Goal: Task Accomplishment & Management: Complete application form

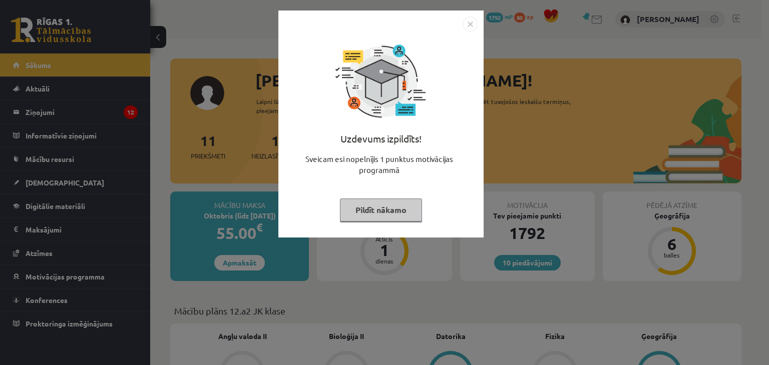
click at [376, 217] on button "Pildīt nākamo" at bounding box center [381, 210] width 82 height 23
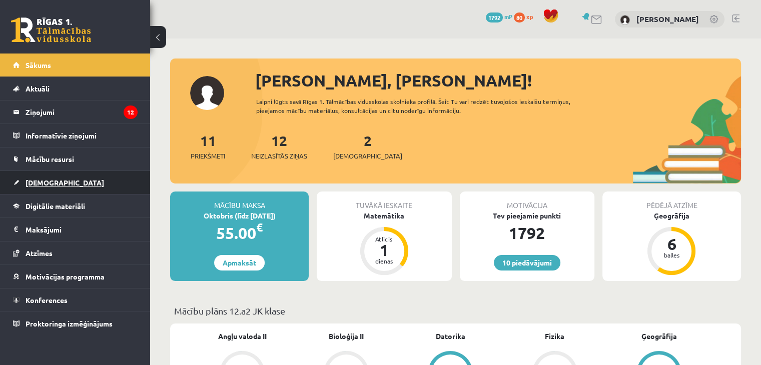
click at [58, 176] on link "[DEMOGRAPHIC_DATA]" at bounding box center [75, 182] width 125 height 23
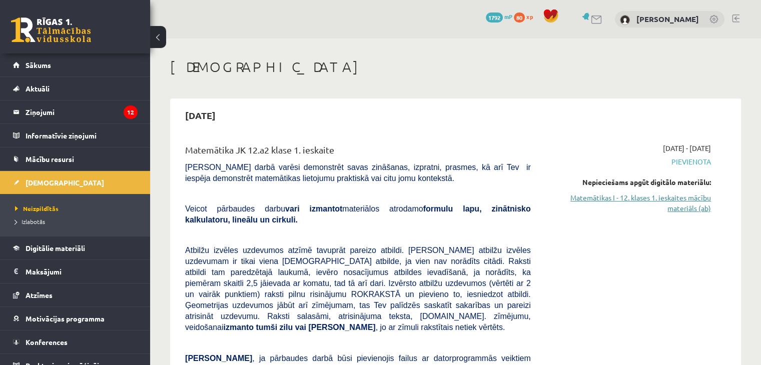
click at [701, 204] on link "Matemātikas I - 12. klases 1. ieskaites mācību materiāls (ab)" at bounding box center [628, 203] width 165 height 21
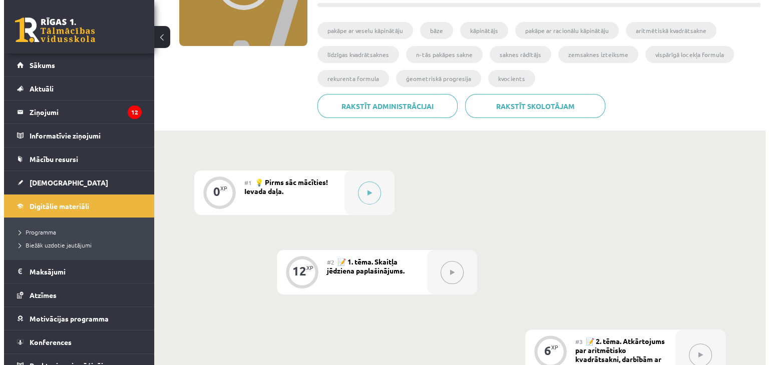
scroll to position [160, 0]
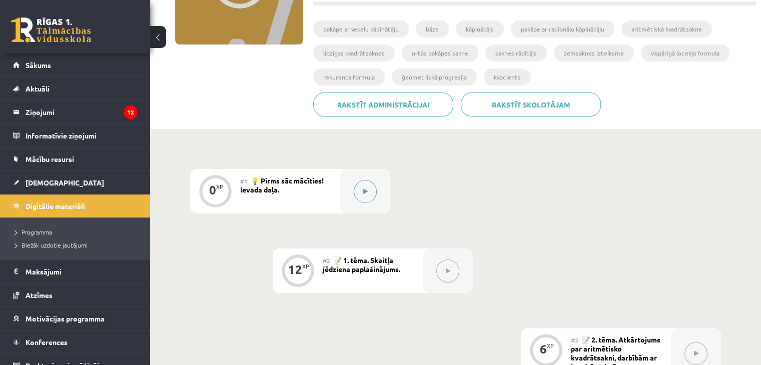
click at [368, 193] on button at bounding box center [365, 191] width 23 height 23
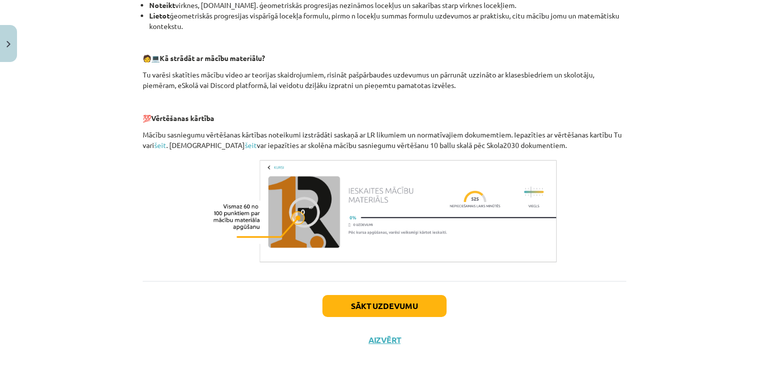
scroll to position [421, 0]
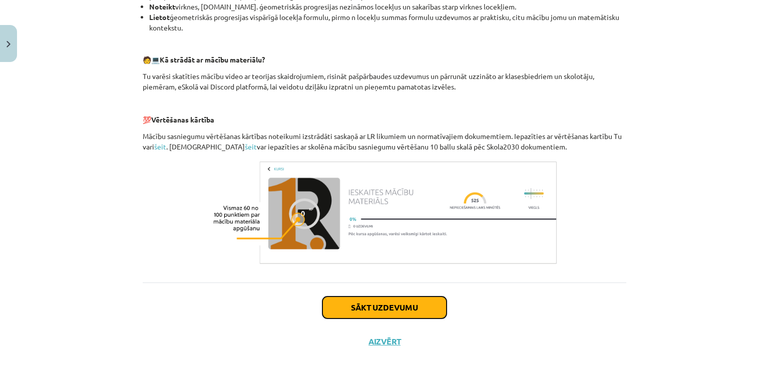
click at [393, 311] on button "Sākt uzdevumu" at bounding box center [384, 308] width 124 height 22
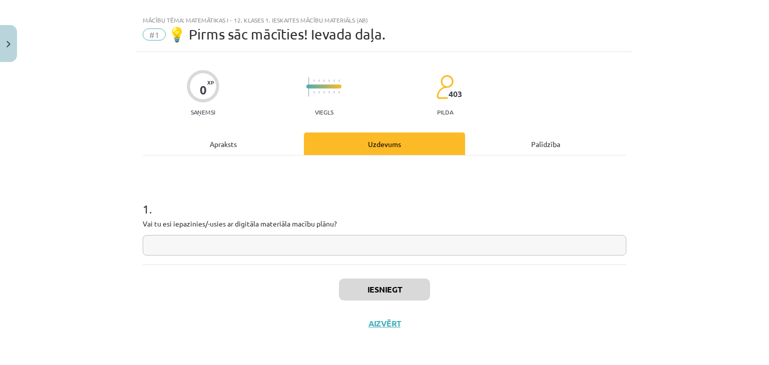
click at [255, 252] on input "text" at bounding box center [384, 245] width 483 height 21
type input "**"
click at [376, 281] on button "Iesniegt" at bounding box center [384, 290] width 91 height 22
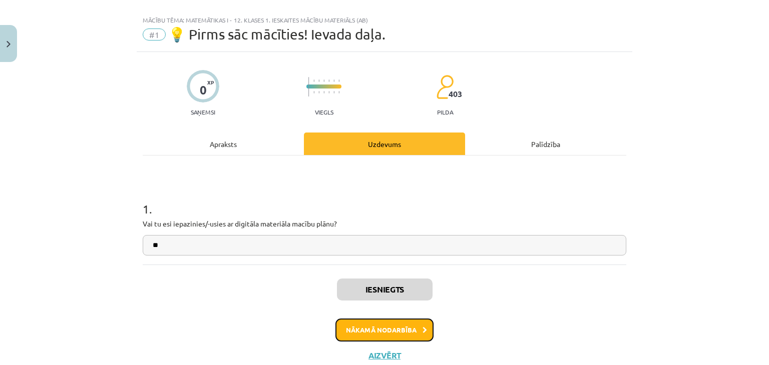
click at [376, 334] on button "Nākamā nodarbība" at bounding box center [384, 330] width 98 height 23
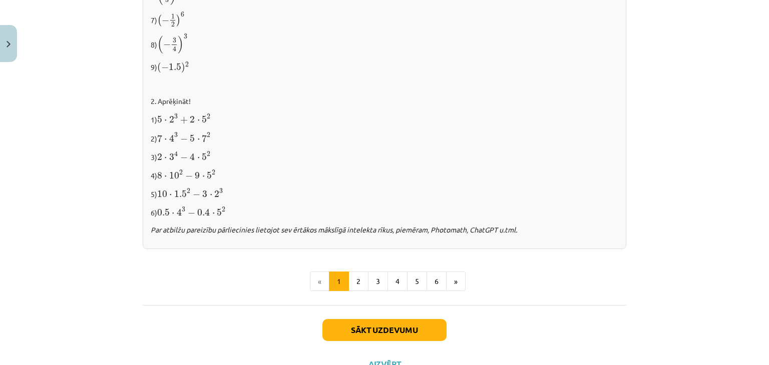
scroll to position [1056, 0]
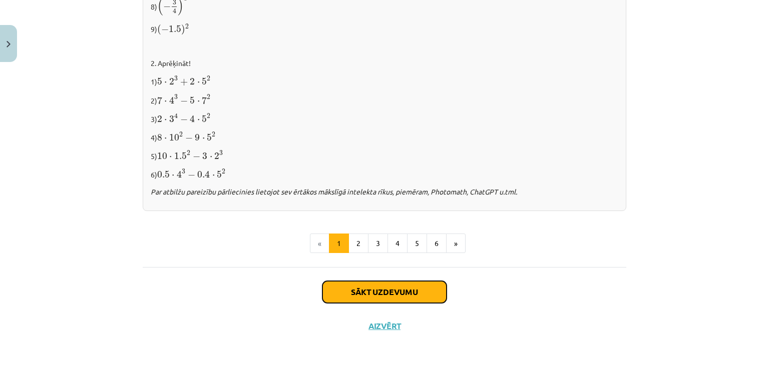
click at [336, 289] on button "Sākt uzdevumu" at bounding box center [384, 292] width 124 height 22
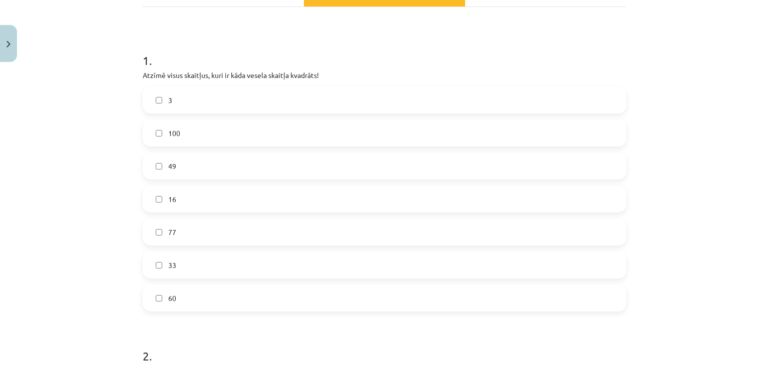
scroll to position [165, 0]
click at [199, 165] on label "49" at bounding box center [384, 164] width 481 height 25
click at [171, 197] on span "16" at bounding box center [172, 197] width 8 height 11
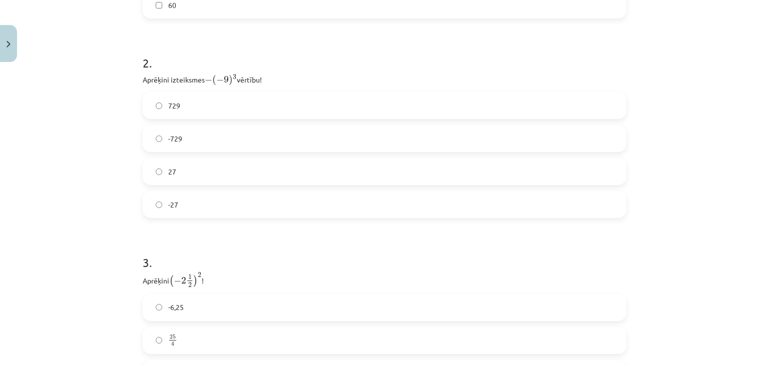
scroll to position [459, 0]
click at [583, 101] on label "729" at bounding box center [384, 102] width 481 height 25
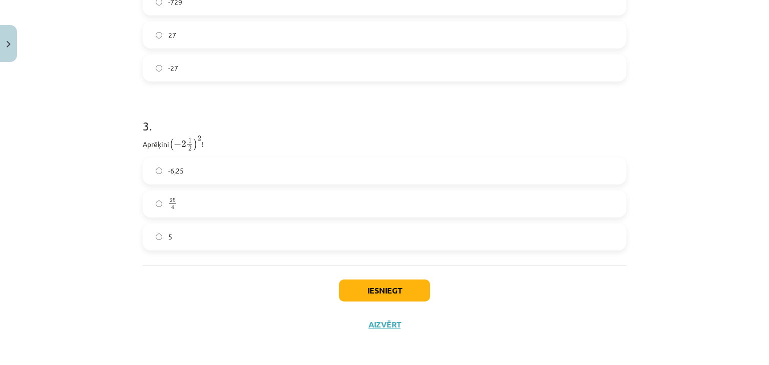
scroll to position [593, 0]
click at [513, 191] on label "25 4 25 4" at bounding box center [384, 203] width 481 height 25
click at [367, 285] on button "Iesniegt" at bounding box center [384, 290] width 91 height 22
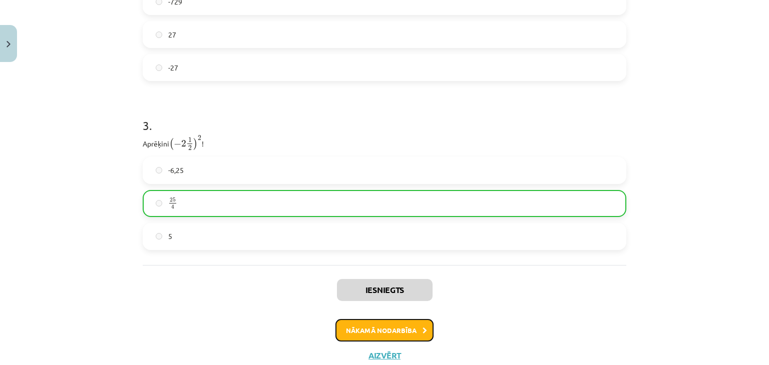
click at [381, 324] on button "Nākamā nodarbība" at bounding box center [384, 330] width 98 height 23
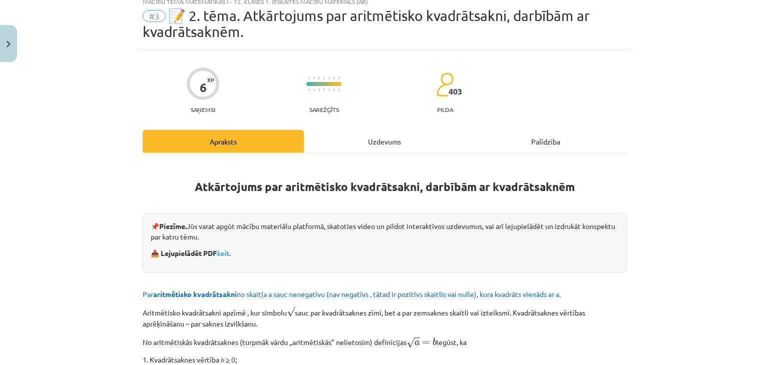
scroll to position [25, 0]
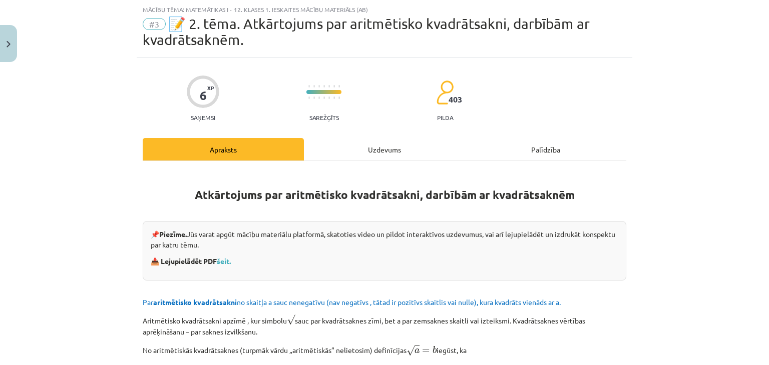
click at [379, 145] on div "Uzdevums" at bounding box center [384, 149] width 161 height 23
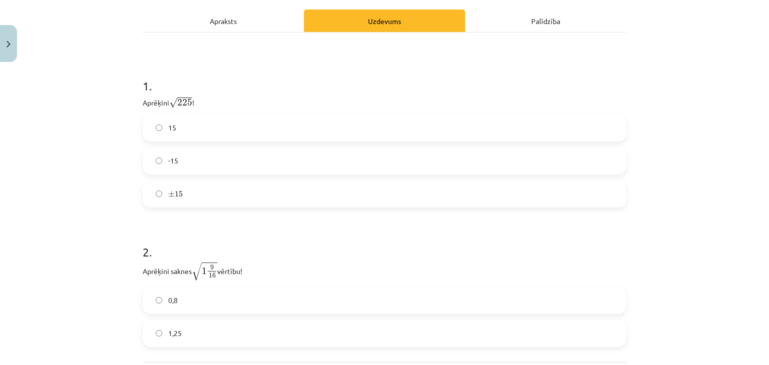
scroll to position [156, 0]
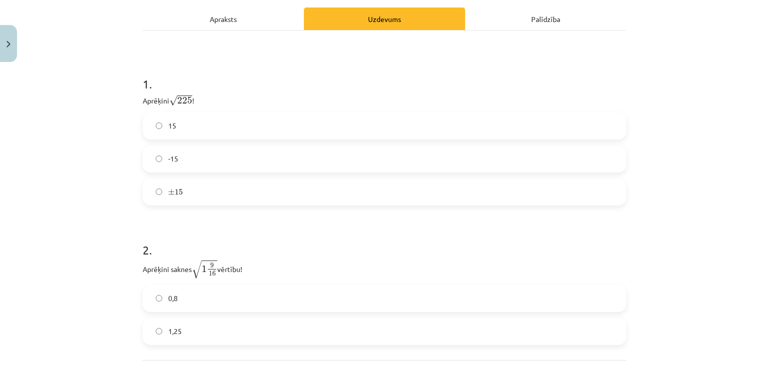
click at [353, 190] on label "± 15 ± 15" at bounding box center [384, 192] width 481 height 25
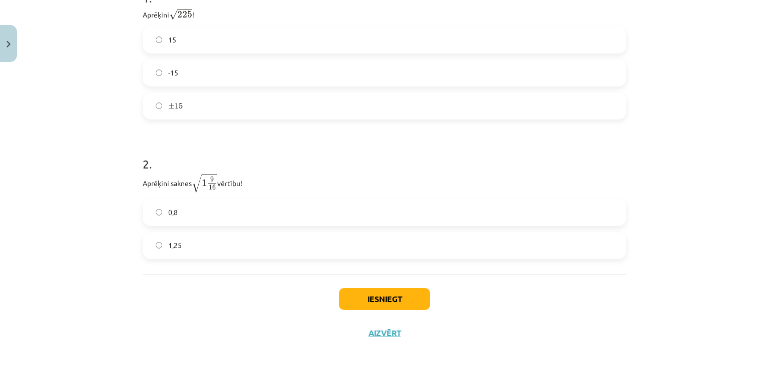
scroll to position [242, 0]
click at [231, 243] on label "1,25" at bounding box center [384, 245] width 481 height 25
click at [377, 302] on button "Iesniegt" at bounding box center [384, 299] width 91 height 22
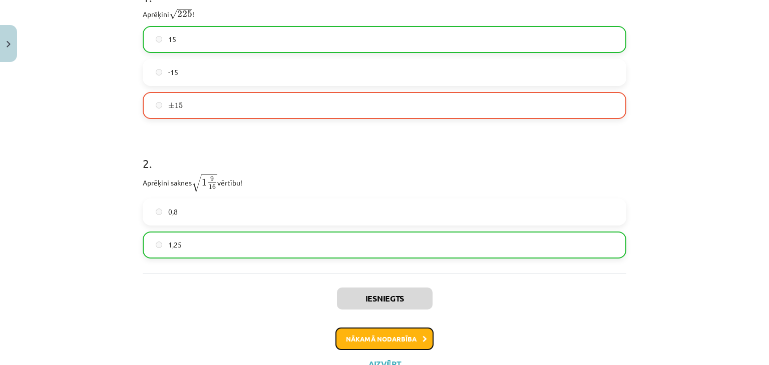
click at [406, 342] on button "Nākamā nodarbība" at bounding box center [384, 339] width 98 height 23
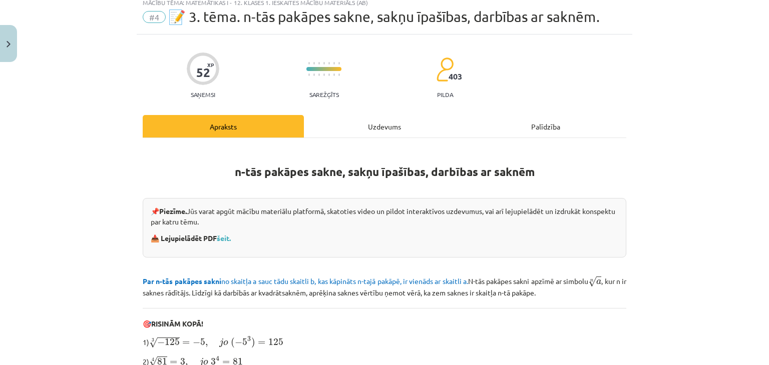
scroll to position [25, 0]
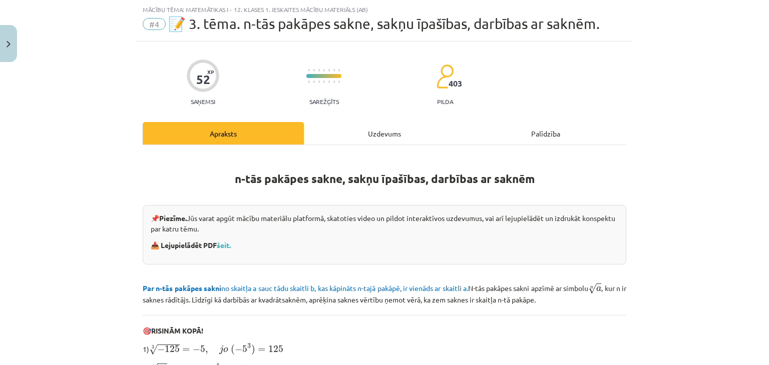
click at [388, 141] on div "Uzdevums" at bounding box center [384, 133] width 161 height 23
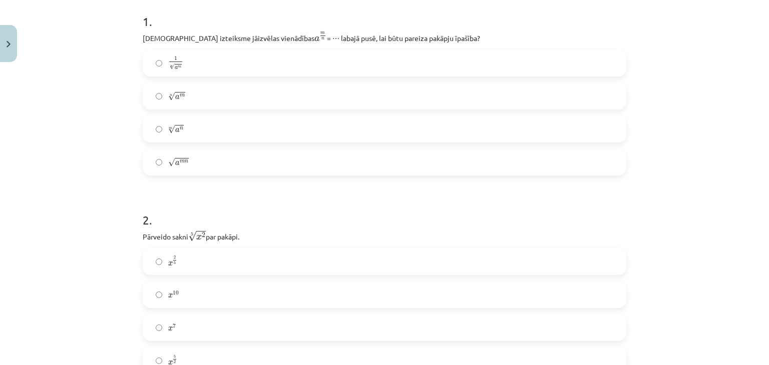
scroll to position [176, 0]
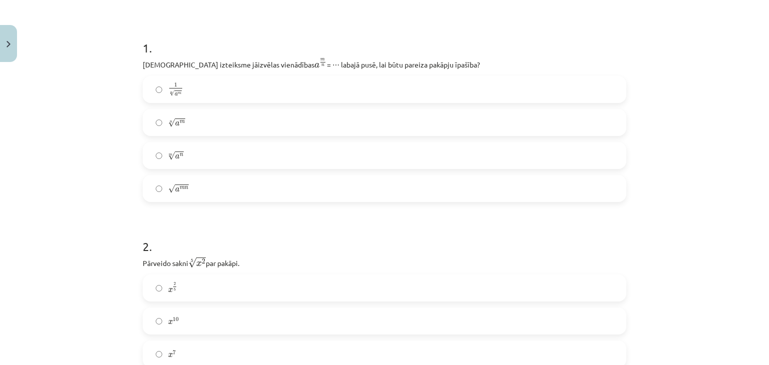
click at [231, 277] on label "x 2 5 x 2 5" at bounding box center [384, 288] width 481 height 25
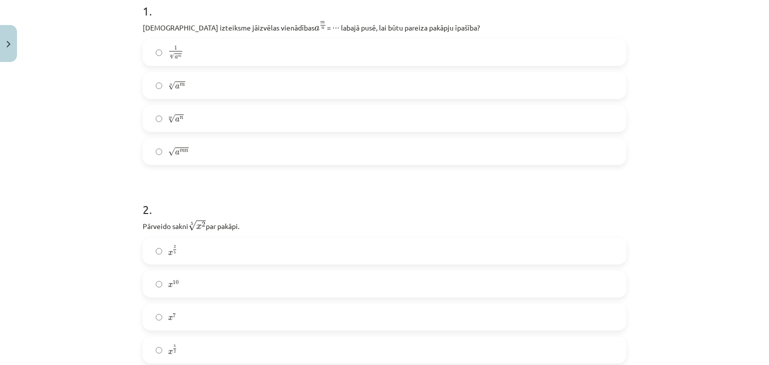
scroll to position [210, 0]
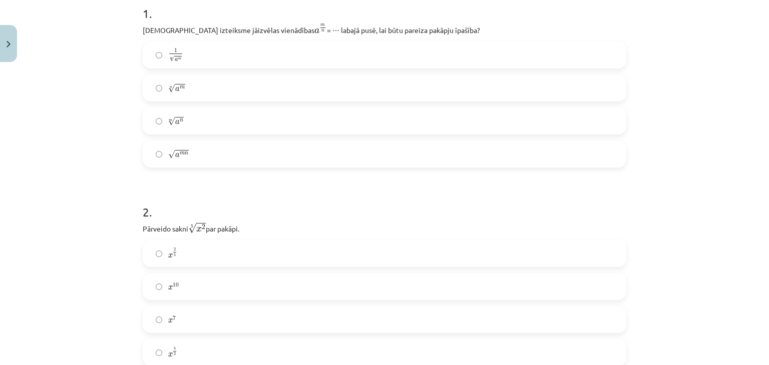
click at [201, 88] on label "n √ a m a m n" at bounding box center [384, 88] width 481 height 25
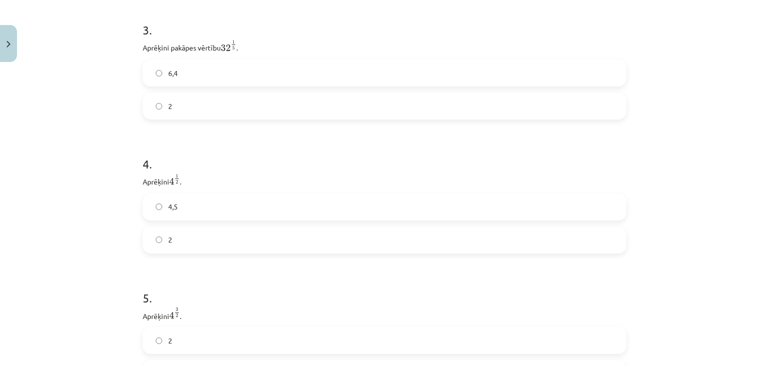
scroll to position [588, 0]
click at [522, 118] on label "2" at bounding box center [384, 109] width 481 height 25
click at [215, 246] on label "2" at bounding box center [384, 243] width 481 height 25
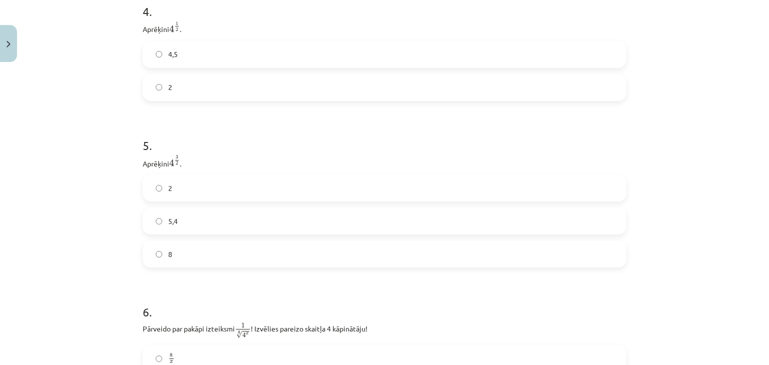
scroll to position [750, 0]
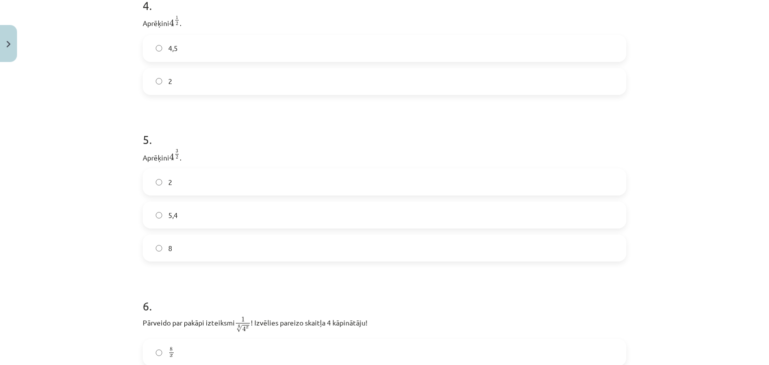
click at [370, 257] on label "8" at bounding box center [384, 248] width 481 height 25
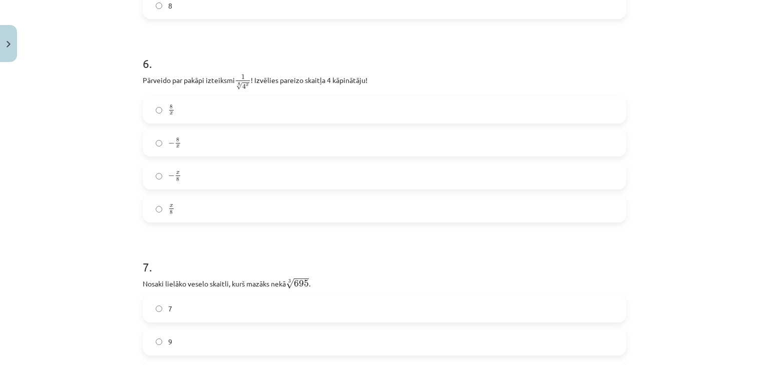
scroll to position [995, 0]
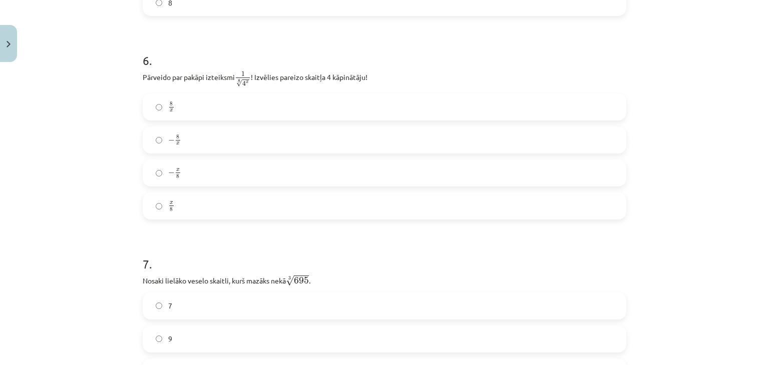
click at [200, 177] on label "− x 8 − x 8" at bounding box center [384, 173] width 481 height 25
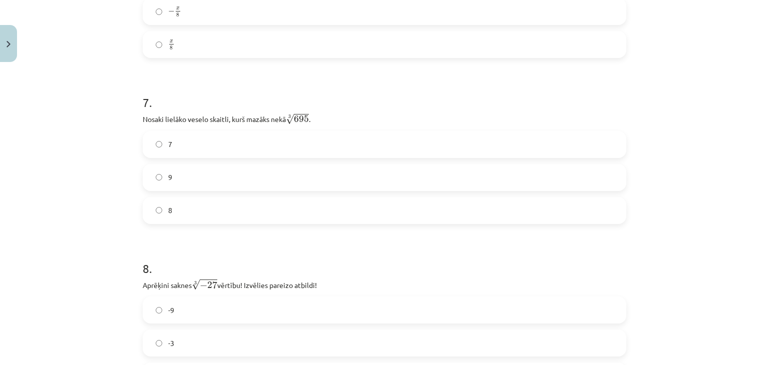
scroll to position [1151, 0]
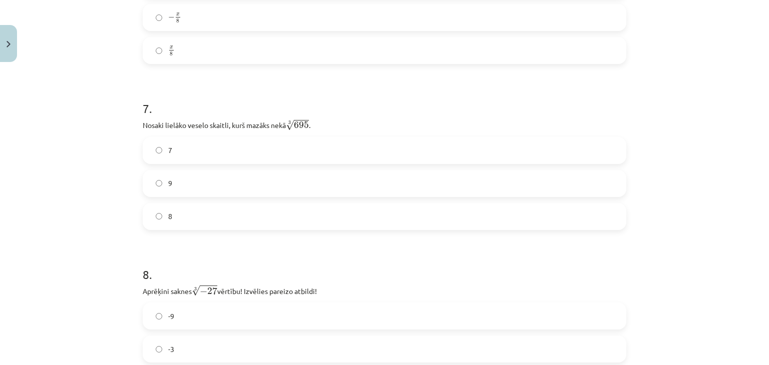
click at [320, 215] on label "8" at bounding box center [384, 216] width 481 height 25
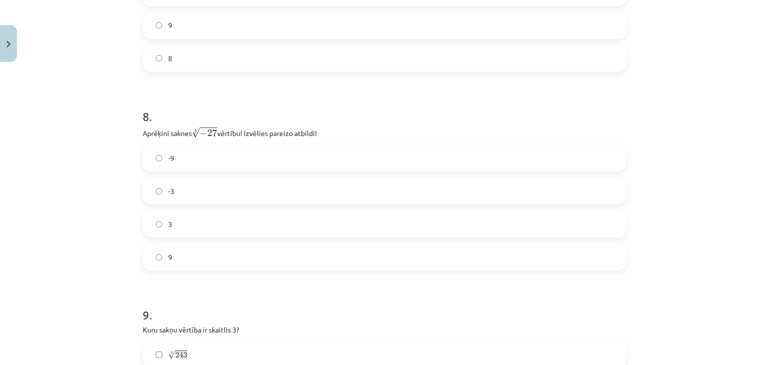
scroll to position [1319, 0]
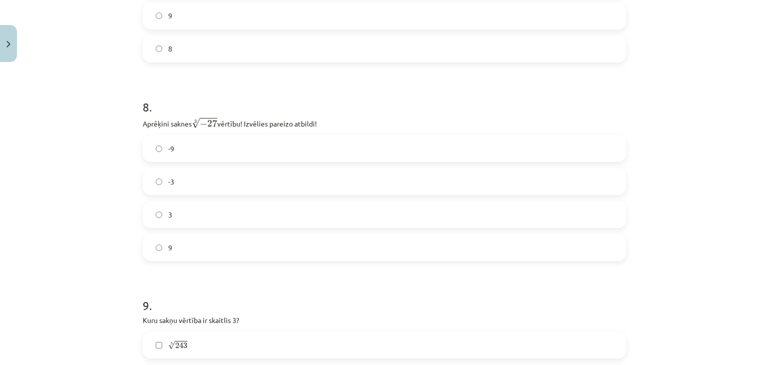
click at [376, 185] on label "-3" at bounding box center [384, 181] width 481 height 25
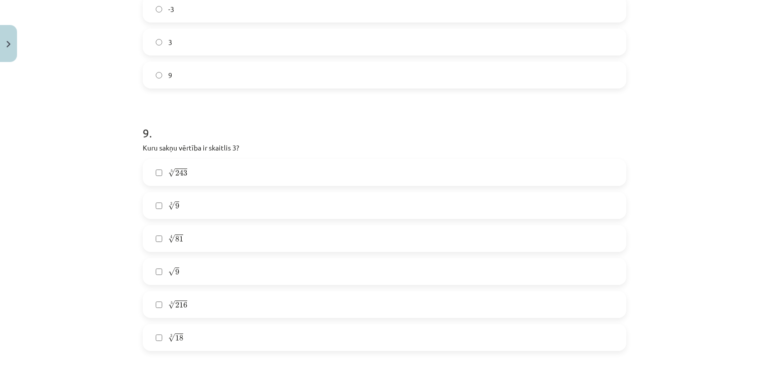
scroll to position [1530, 0]
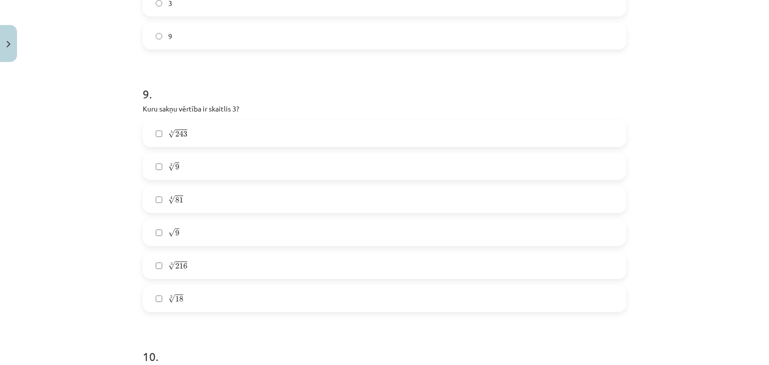
click at [334, 136] on label "5 √ 243 243 5" at bounding box center [384, 133] width 481 height 25
click at [176, 203] on span "81" at bounding box center [179, 200] width 8 height 6
click at [190, 236] on label "√ 9 9" at bounding box center [384, 232] width 481 height 25
click at [263, 294] on label "3 √ 18 18 3" at bounding box center [384, 298] width 481 height 25
click at [152, 296] on label "3 √ 18 18 3" at bounding box center [384, 298] width 481 height 25
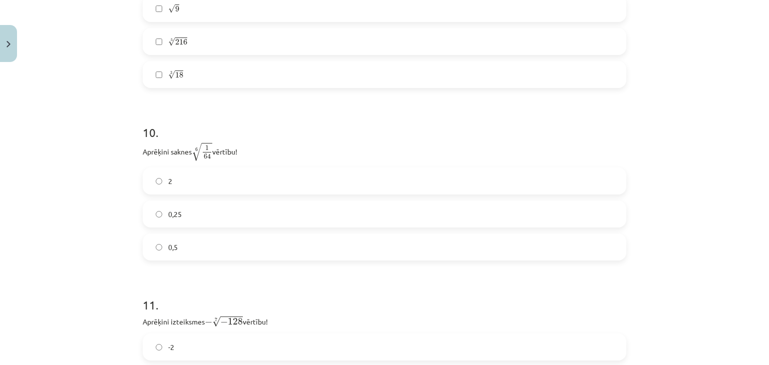
scroll to position [1763, 0]
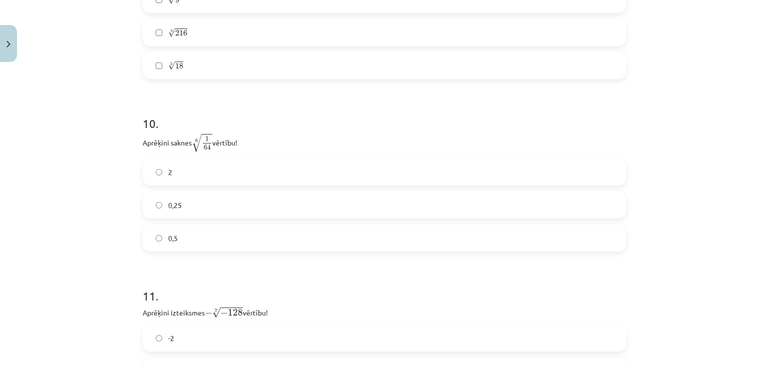
click at [178, 241] on label "0,5" at bounding box center [384, 238] width 481 height 25
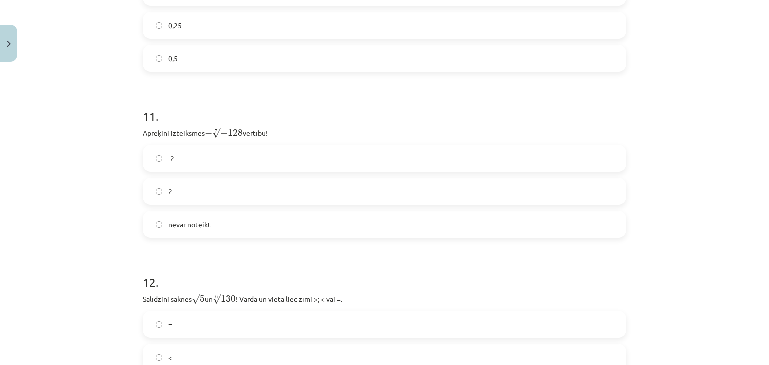
click at [382, 195] on label "2" at bounding box center [384, 191] width 481 height 25
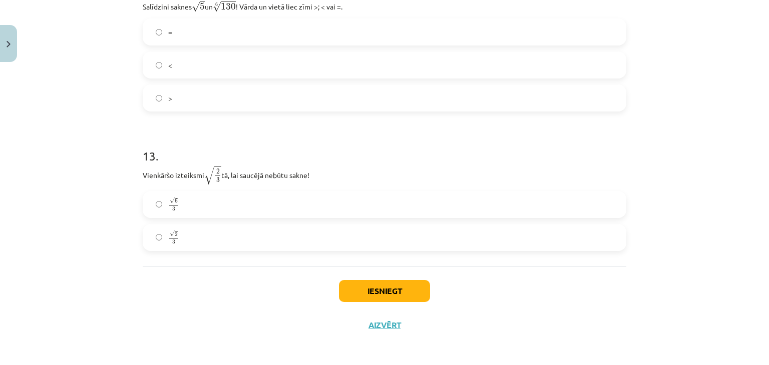
scroll to position [2229, 0]
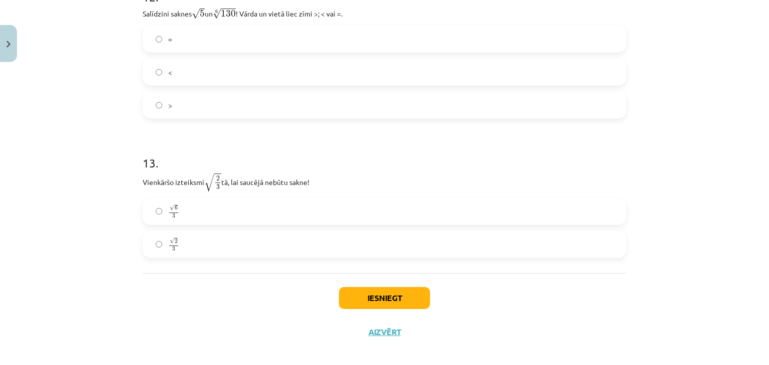
click at [291, 209] on label "√ 6 3 6 3" at bounding box center [384, 211] width 481 height 25
click at [370, 297] on button "Iesniegt" at bounding box center [384, 298] width 91 height 22
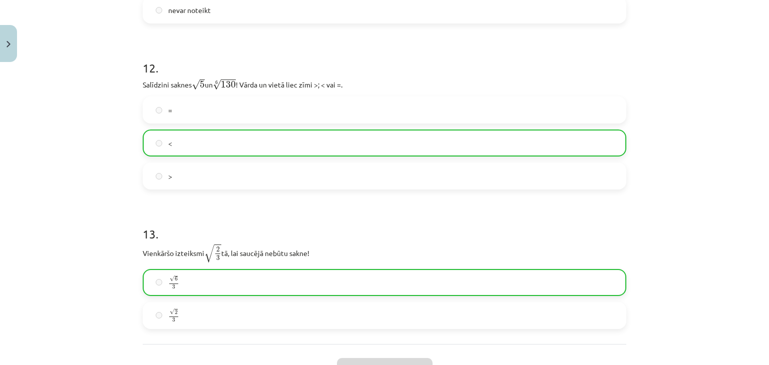
scroll to position [2270, 0]
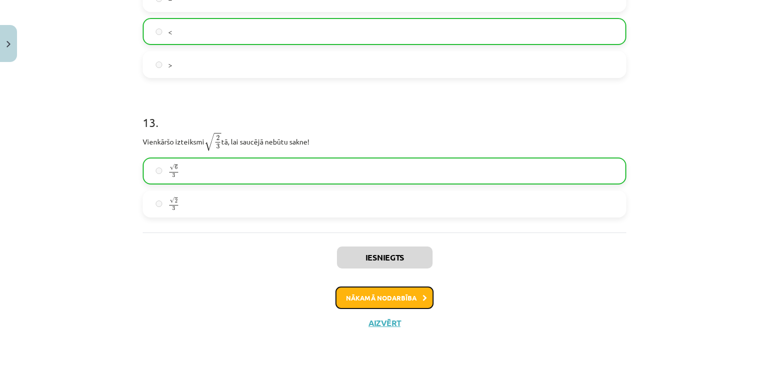
click at [359, 295] on button "Nākamā nodarbība" at bounding box center [384, 298] width 98 height 23
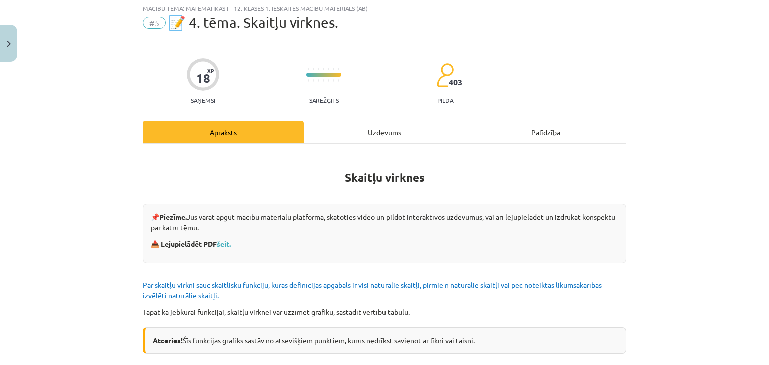
scroll to position [25, 0]
click at [373, 127] on div "Uzdevums" at bounding box center [384, 133] width 161 height 23
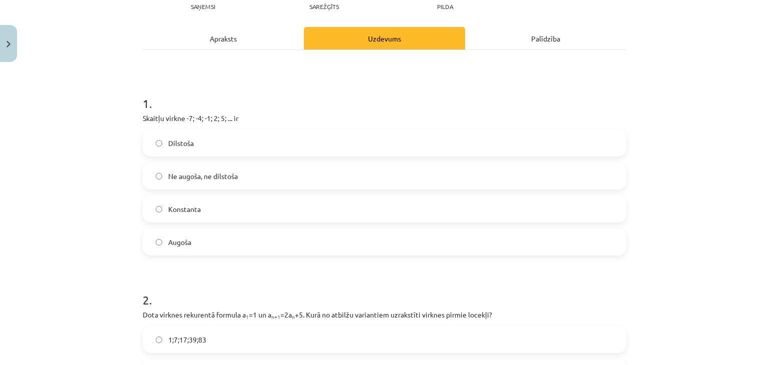
scroll to position [122, 0]
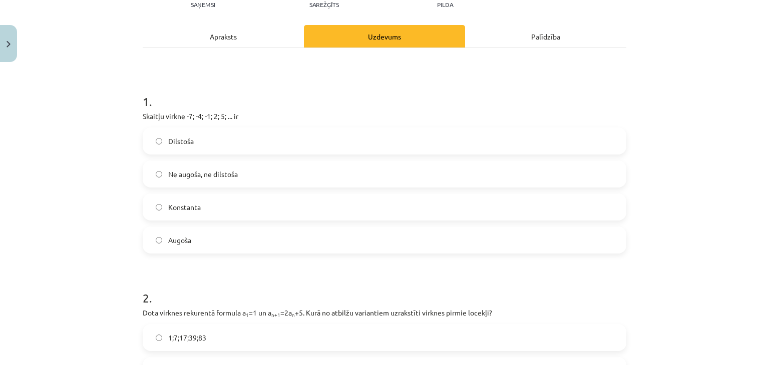
drag, startPoint x: 134, startPoint y: 113, endPoint x: 155, endPoint y: 125, distance: 24.0
drag, startPoint x: 160, startPoint y: 129, endPoint x: 234, endPoint y: 189, distance: 95.7
click at [234, 189] on div "Dilstoša Ne augoša, ne dilstoša Konstanta Augoša" at bounding box center [384, 191] width 483 height 126
click at [118, 115] on div "Mācību tēma: Matemātikas i - 12. klases 1. ieskaites mācību materiāls (ab) #5 📝…" at bounding box center [384, 182] width 769 height 365
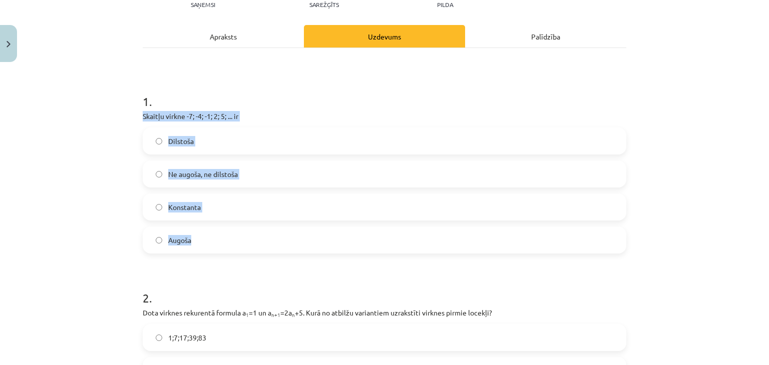
drag, startPoint x: 136, startPoint y: 113, endPoint x: 252, endPoint y: 233, distance: 167.0
copy div "Skaitļu virkne -7; -4; -1; 2; 5; ... ir Dilstoša Ne augoša, ne dilstoša Konstan…"
click at [95, 138] on div "Mācību tēma: Matemātikas i - 12. klases 1. ieskaites mācību materiāls (ab) #5 📝…" at bounding box center [384, 182] width 769 height 365
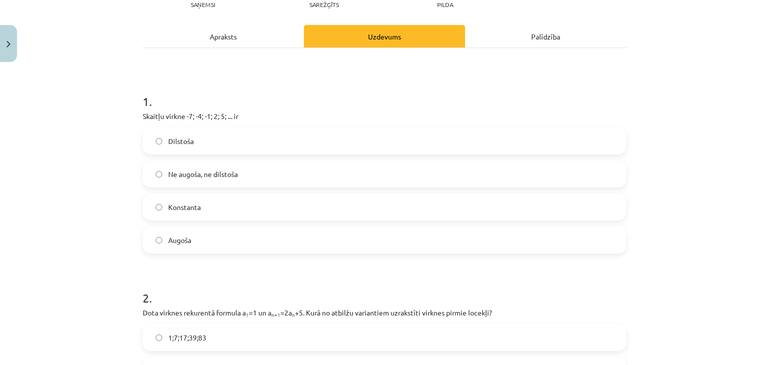
click at [182, 238] on span "Augoša" at bounding box center [179, 240] width 23 height 11
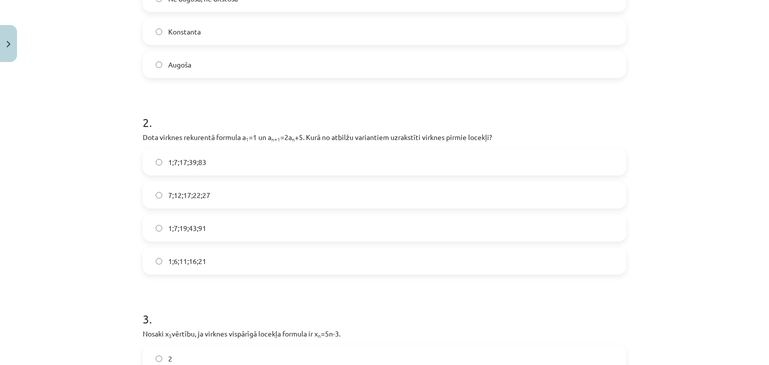
scroll to position [302, 0]
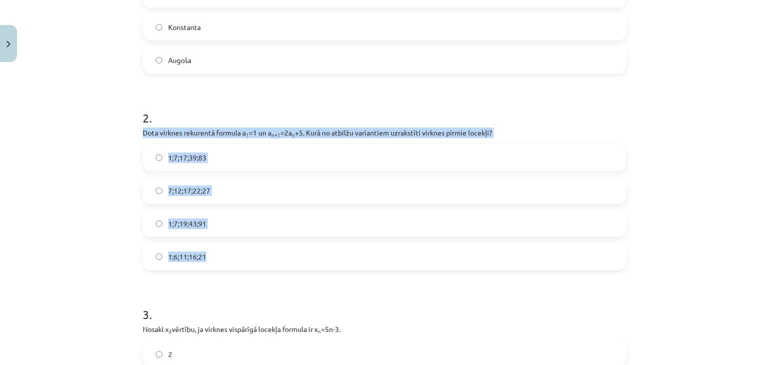
drag, startPoint x: 137, startPoint y: 129, endPoint x: 259, endPoint y: 251, distance: 172.0
copy div "Dota virknes rekurentā formula a 1 =1 un a n+1 =2a n +5. Kurā no atbilžu varian…"
click at [174, 221] on span "1;7;19;43;91" at bounding box center [187, 224] width 38 height 11
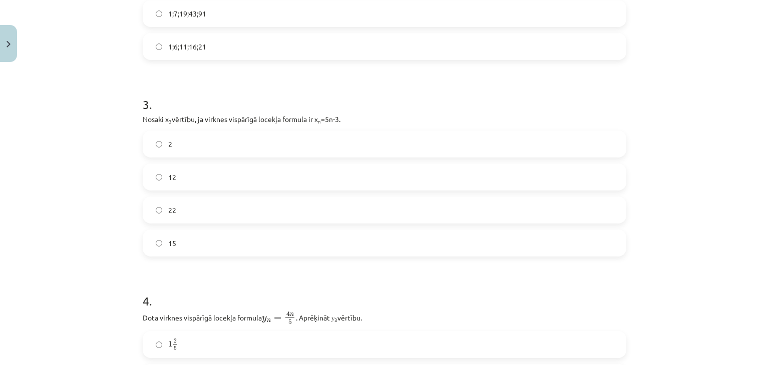
scroll to position [529, 0]
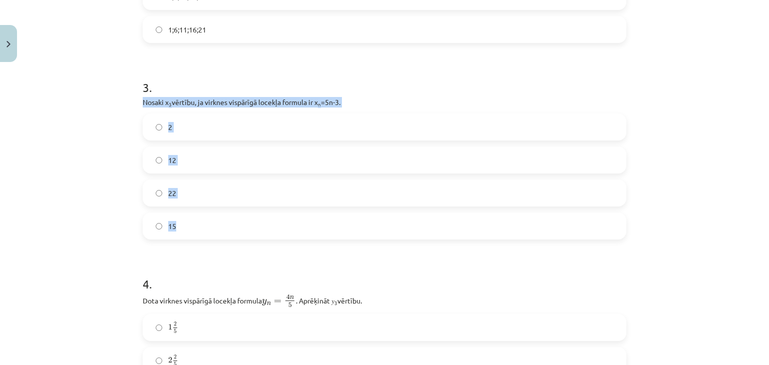
drag, startPoint x: 134, startPoint y: 102, endPoint x: 237, endPoint y: 217, distance: 154.1
click at [237, 217] on div "18 XP Saņemsi Sarežģīts 403 pilda Apraksts Uzdevums Palīdzība 1 . Skaitļu virkn…" at bounding box center [384, 231] width 495 height 1388
copy div "Nosaki x 3 vērtību, ja virknes vispārīgā locekļa formula ir x n =5n-3. 2 12 22 …"
click at [82, 172] on div "Mācību tēma: Matemātikas i - 12. klases 1. ieskaites mācību materiāls (ab) #5 📝…" at bounding box center [384, 182] width 769 height 365
click at [175, 125] on label "2" at bounding box center [384, 127] width 481 height 25
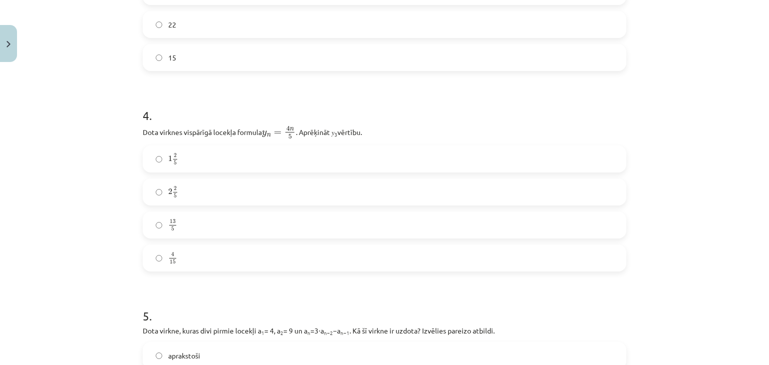
scroll to position [724, 0]
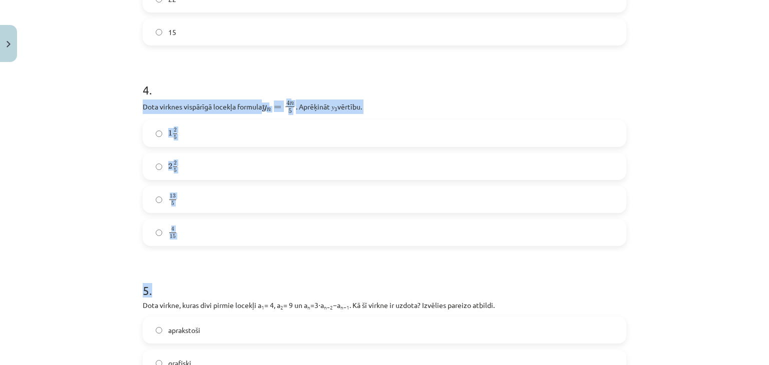
drag, startPoint x: 138, startPoint y: 102, endPoint x: 261, endPoint y: 249, distance: 191.1
click at [261, 249] on div "18 XP Saņemsi Sarežģīts 403 pilda Apraksts Uzdevums Palīdzība 1 . Skaitļu virkn…" at bounding box center [384, 37] width 495 height 1388
copy form "Dota virknes vispārīgā locekļa formula y n = 4 n 5 y n = 4 n 5 . Aprēķināt 𝑦 3 …"
click at [185, 171] on label "2 2 5 2 2 5" at bounding box center [384, 166] width 481 height 25
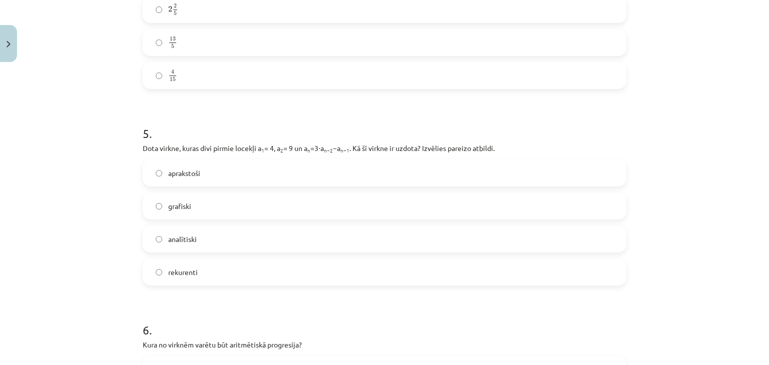
scroll to position [897, 0]
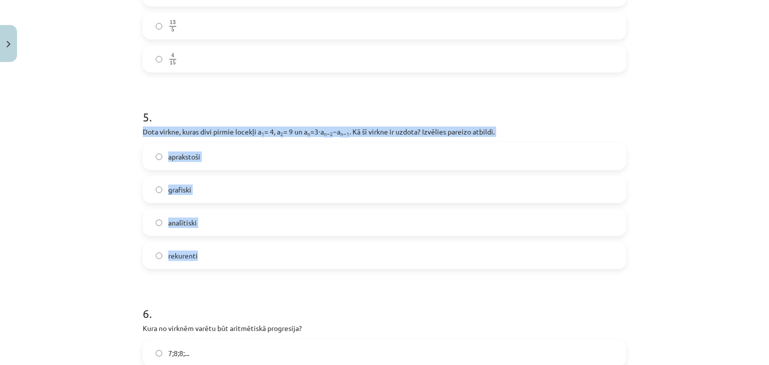
drag, startPoint x: 137, startPoint y: 131, endPoint x: 238, endPoint y: 241, distance: 150.2
copy div "Dota virkne, kuras divi pirmie locekļi a 1 = 4, a 2 = 9 un a n =3⋅a n−2 −a n−1 …"
click at [117, 207] on div "Mācību tēma: Matemātikas i - 12. klases 1. ieskaites mācību materiāls (ab) #5 📝…" at bounding box center [384, 182] width 769 height 365
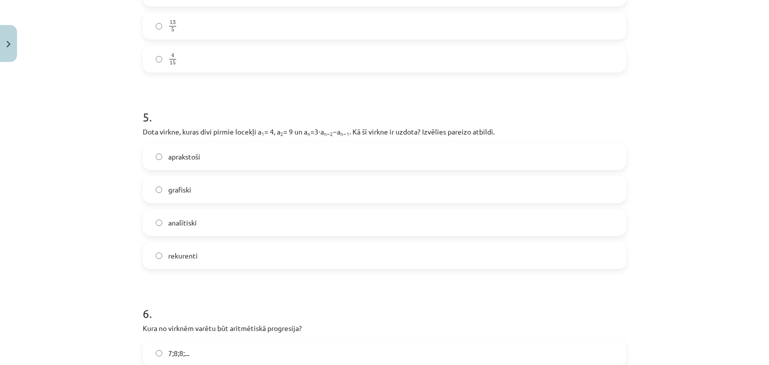
click at [192, 259] on span "rekurenti" at bounding box center [183, 256] width 30 height 11
click at [569, 251] on label "rekurenti" at bounding box center [384, 255] width 481 height 25
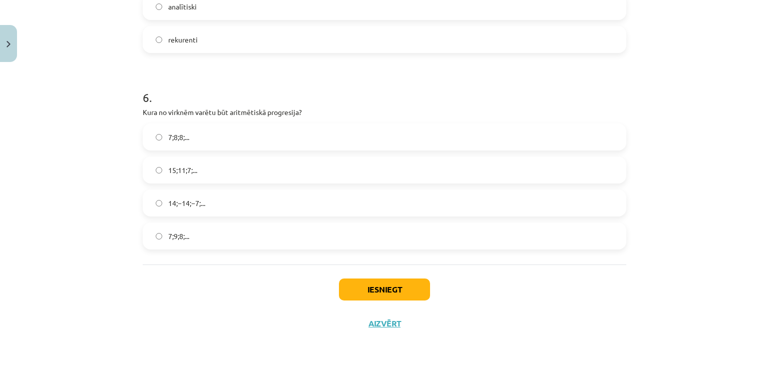
click at [161, 237] on label "7;9;8;..." at bounding box center [384, 236] width 481 height 25
click at [364, 283] on button "Iesniegt" at bounding box center [384, 290] width 91 height 22
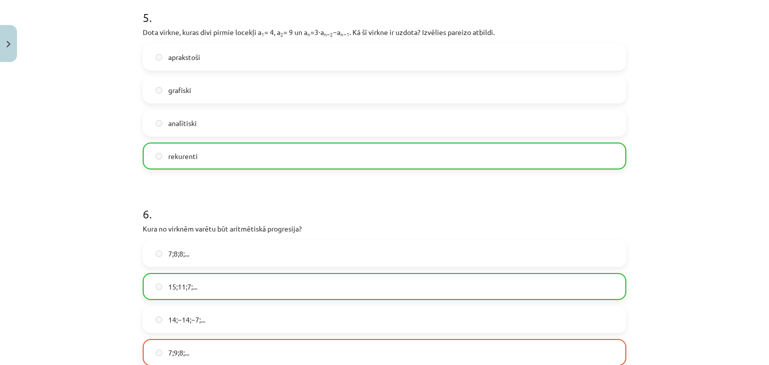
scroll to position [1145, 0]
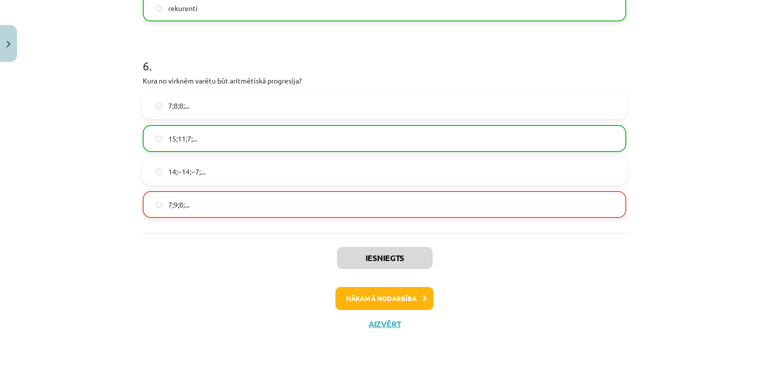
click at [397, 309] on div "Iesniegts Nākamā nodarbība Aizvērt" at bounding box center [384, 284] width 483 height 102
click at [397, 299] on button "Nākamā nodarbība" at bounding box center [384, 298] width 98 height 23
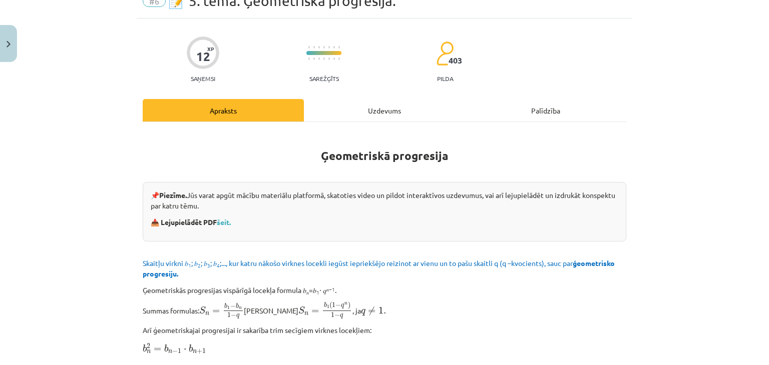
scroll to position [25, 0]
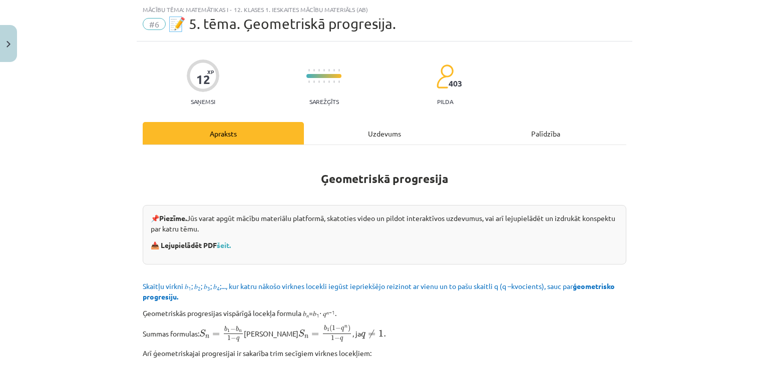
click at [398, 136] on div "Uzdevums" at bounding box center [384, 133] width 161 height 23
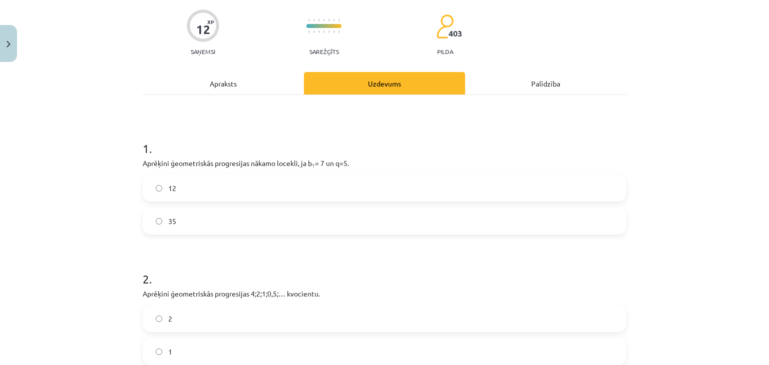
scroll to position [78, 0]
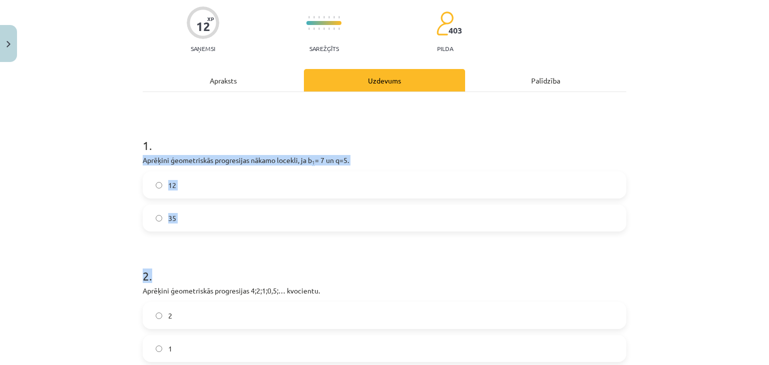
drag, startPoint x: 136, startPoint y: 161, endPoint x: 238, endPoint y: 256, distance: 139.2
click at [238, 256] on div "12 XP Saņemsi Sarežģīts 403 pilda Apraksts Uzdevums Palīdzība 1 . Aprēķini ģeom…" at bounding box center [384, 352] width 495 height 728
click at [238, 256] on h1 "2 ." at bounding box center [384, 267] width 483 height 31
drag, startPoint x: 127, startPoint y: 162, endPoint x: 264, endPoint y: 216, distance: 148.0
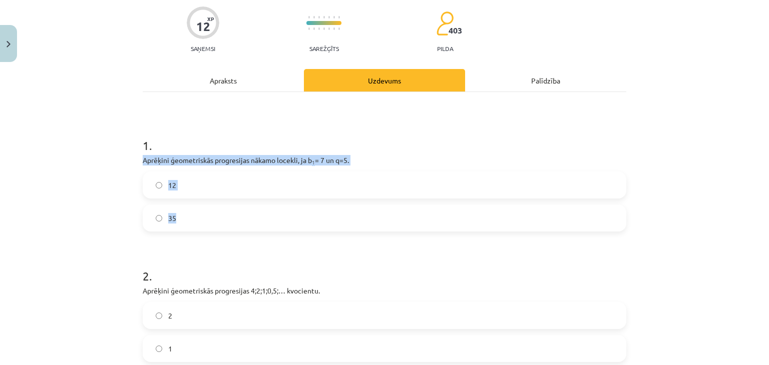
click at [264, 216] on div "Mācību tēma: Matemātikas i - 12. klases 1. ieskaites mācību materiāls (ab) #6 📝…" at bounding box center [384, 182] width 769 height 365
copy div "Aprēķini ģeometriskās progresijas nākamo locekli, ja b 1 = 7 un q=5. 12 35"
click at [186, 210] on label "35" at bounding box center [384, 218] width 481 height 25
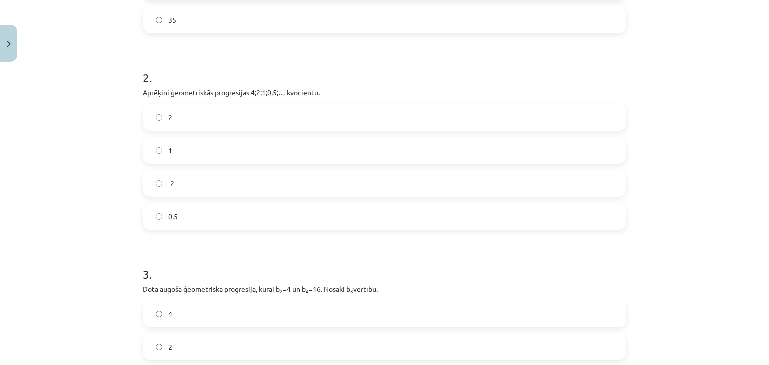
scroll to position [278, 0]
drag, startPoint x: 137, startPoint y: 92, endPoint x: 262, endPoint y: 205, distance: 169.0
click at [262, 205] on div "12 XP Saņemsi Sarežģīts 403 pilda Apraksts Uzdevums Palīdzība 1 . Aprēķini ģeom…" at bounding box center [384, 152] width 495 height 728
copy div "Aprēķini ģeometriskās progresijas 4;2;1;0,5;… kvocientu. 2 1 -2 0,5"
click at [224, 223] on label "0,5" at bounding box center [384, 214] width 481 height 25
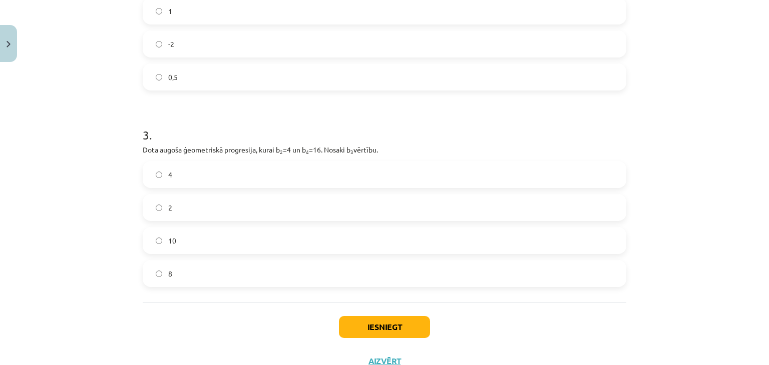
scroll to position [417, 0]
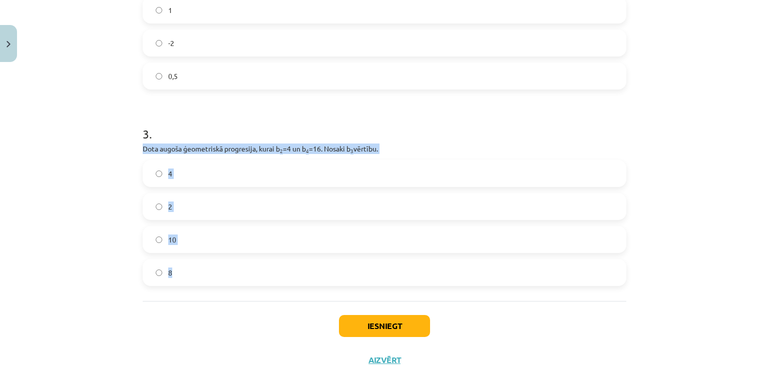
drag, startPoint x: 131, startPoint y: 143, endPoint x: 216, endPoint y: 279, distance: 160.7
click at [216, 279] on div "Mācību tēma: Matemātikas i - 12. klases 1. ieskaites mācību materiāls (ab) #6 📝…" at bounding box center [384, 182] width 769 height 365
copy div "Dota augoša ģeometriskā progresija, kurai b 2 =4 un b 4 =16. Nosaki b 3 vērtību…"
click at [172, 269] on label "8" at bounding box center [384, 272] width 481 height 25
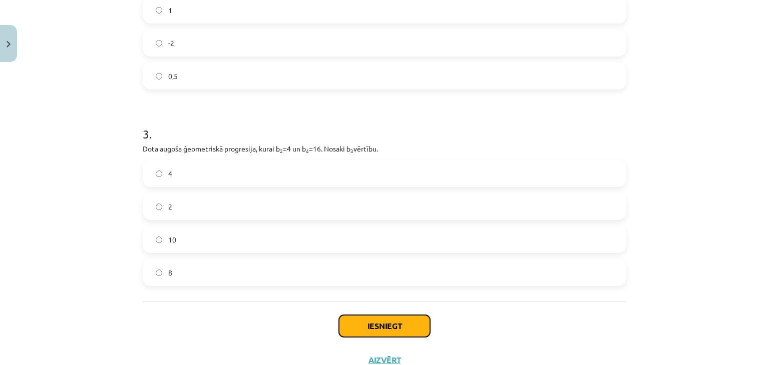
click at [377, 321] on button "Iesniegt" at bounding box center [384, 326] width 91 height 22
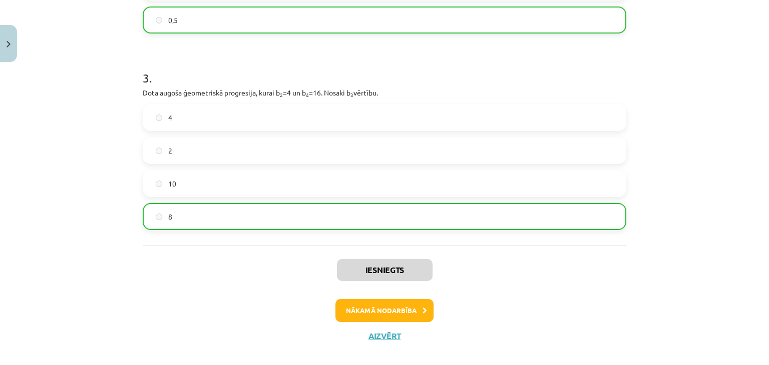
scroll to position [485, 0]
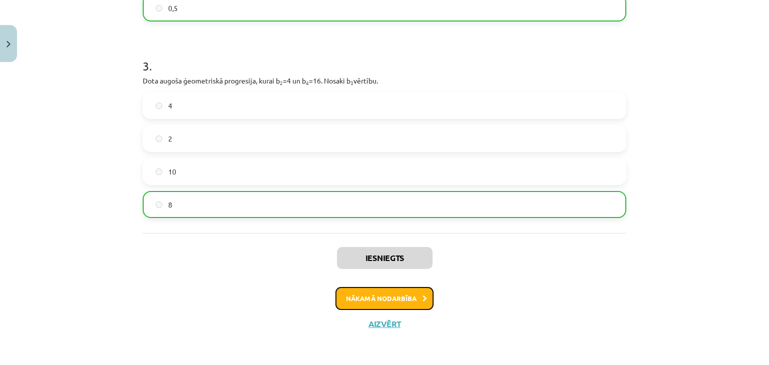
click at [358, 301] on button "Nākamā nodarbība" at bounding box center [384, 298] width 98 height 23
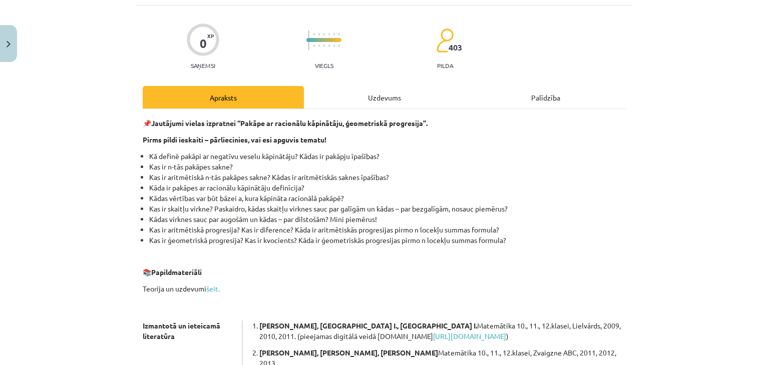
scroll to position [25, 0]
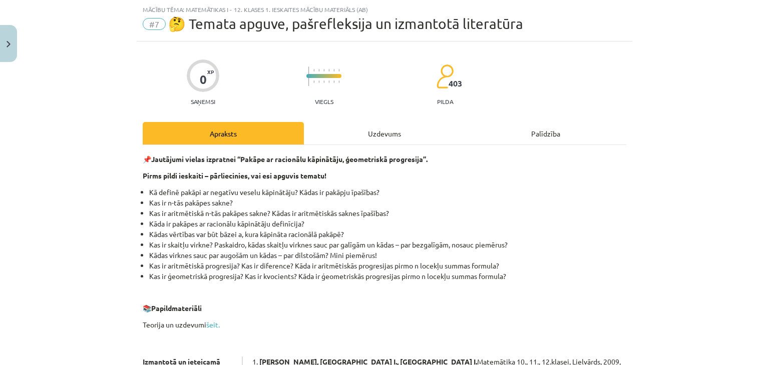
click at [383, 136] on div "Uzdevums" at bounding box center [384, 133] width 161 height 23
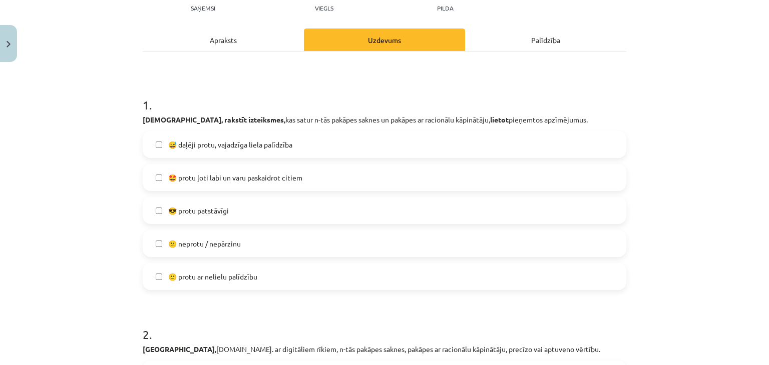
scroll to position [130, 0]
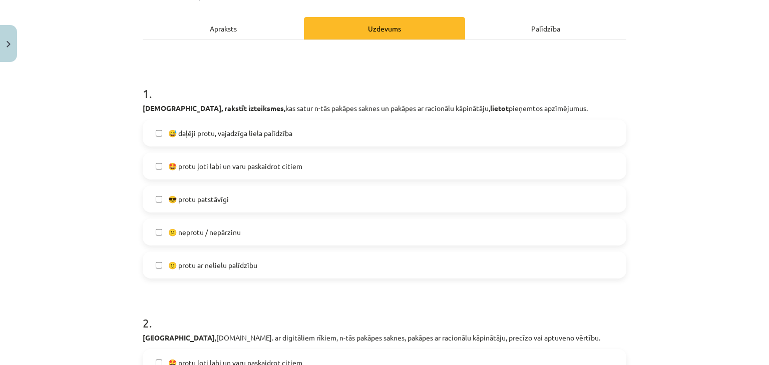
click at [270, 196] on label "😎 protu patstāvīgi" at bounding box center [384, 199] width 481 height 25
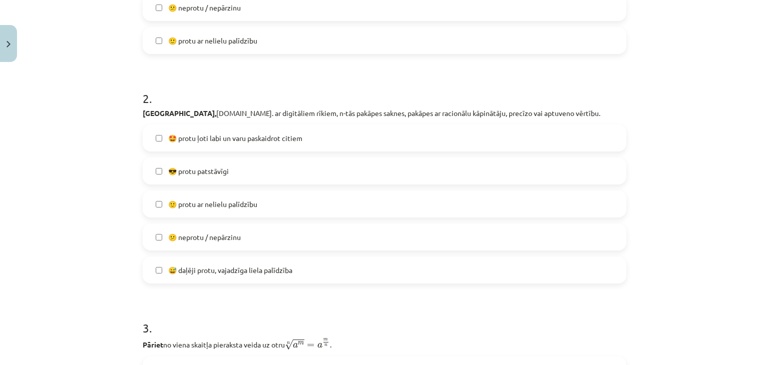
scroll to position [361, 0]
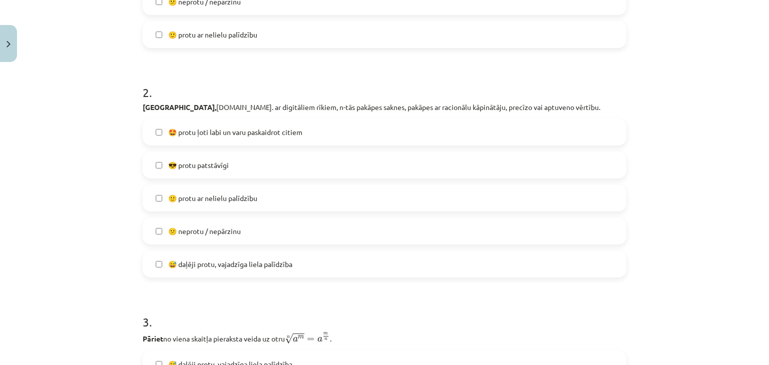
click at [277, 165] on label "😎 protu patstāvīgi" at bounding box center [384, 165] width 481 height 25
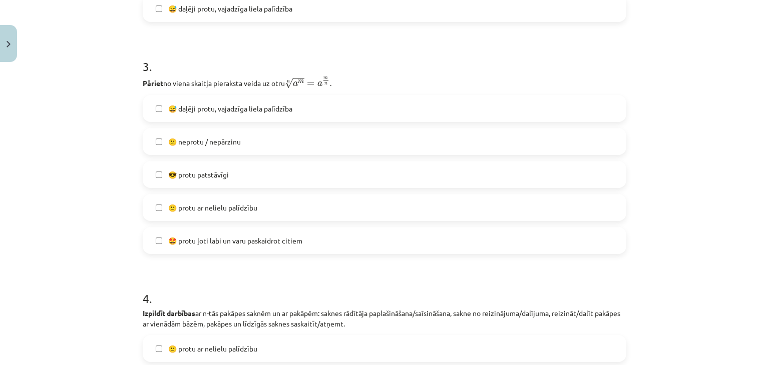
scroll to position [598, 0]
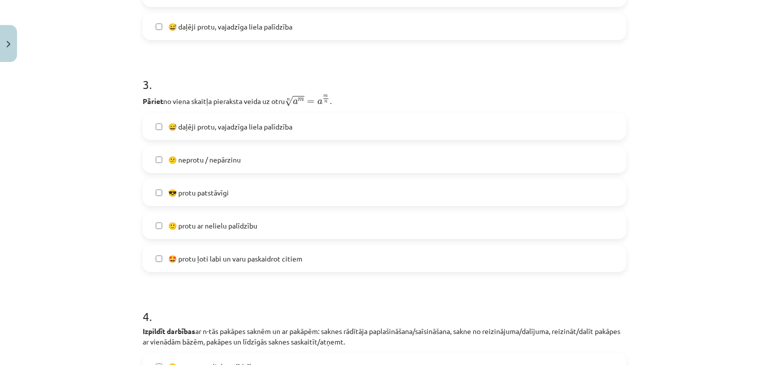
click at [247, 223] on span "🙂 protu ar nelielu palīdzību" at bounding box center [212, 226] width 89 height 11
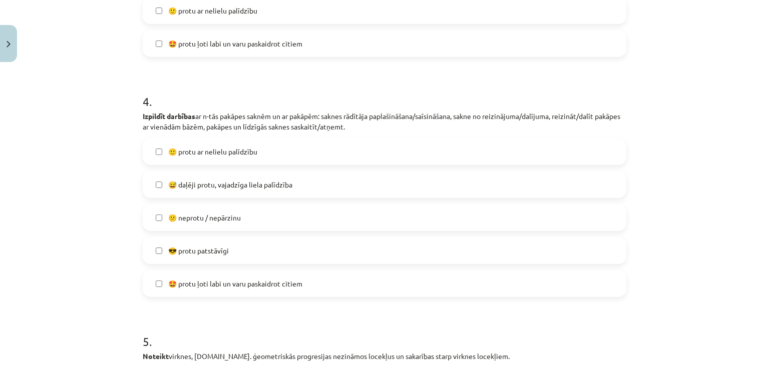
scroll to position [816, 0]
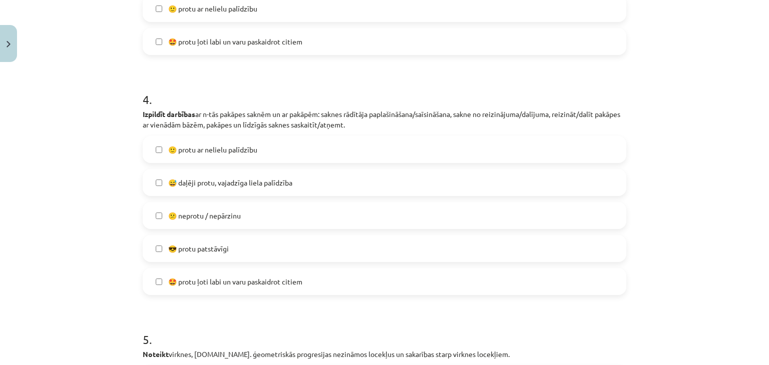
click at [193, 247] on span "😎 protu patstāvīgi" at bounding box center [198, 249] width 61 height 11
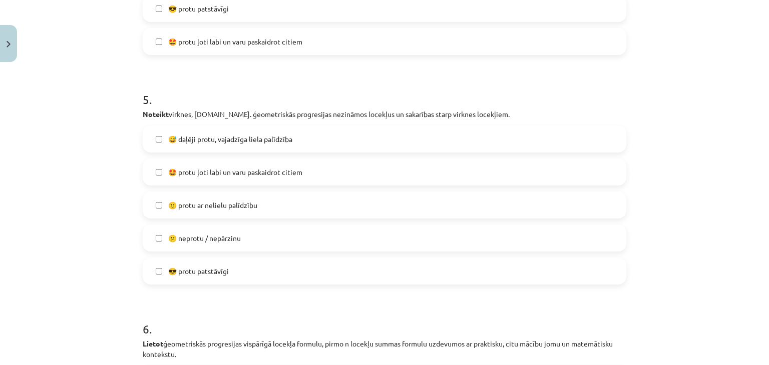
scroll to position [1060, 0]
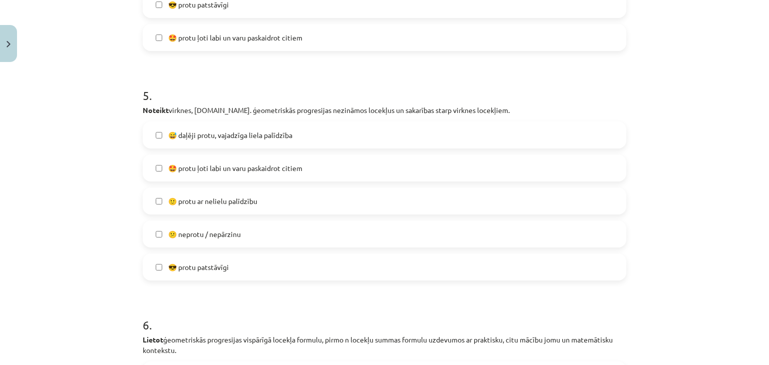
click at [192, 271] on span "😎 protu patstāvīgi" at bounding box center [198, 267] width 61 height 11
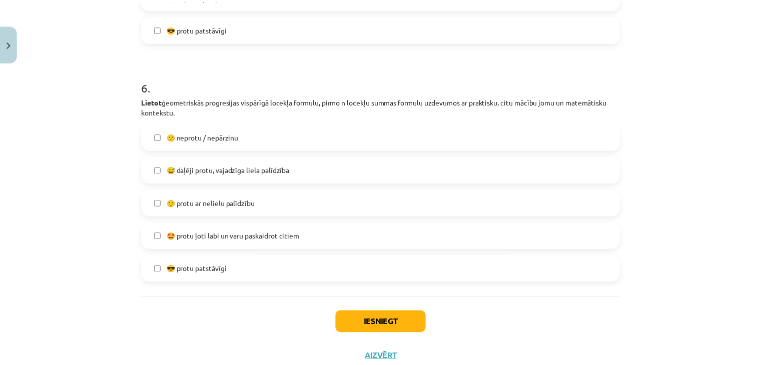
scroll to position [1304, 0]
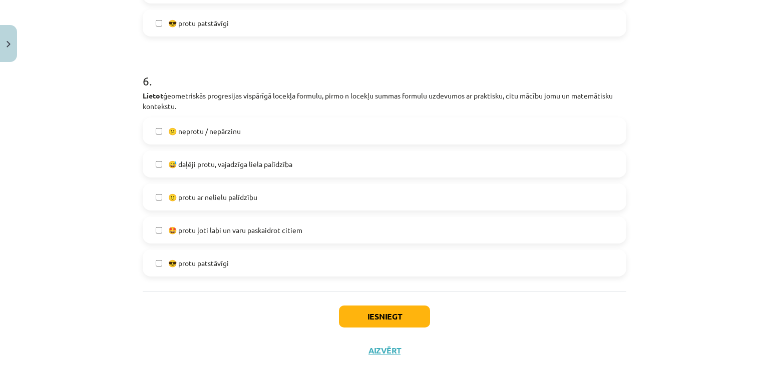
click at [305, 263] on label "😎 protu patstāvīgi" at bounding box center [384, 263] width 481 height 25
click at [399, 317] on button "Iesniegt" at bounding box center [384, 317] width 91 height 22
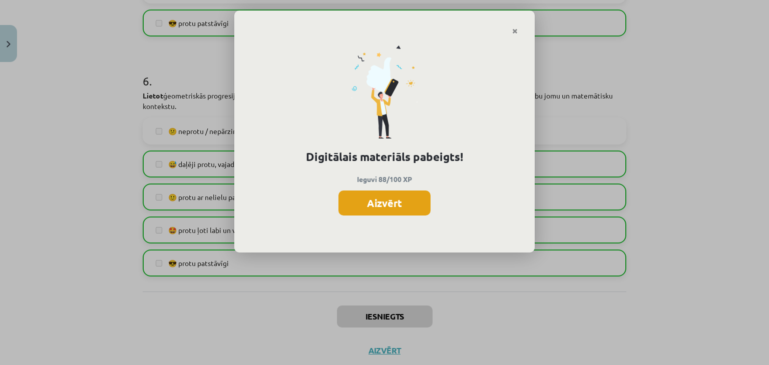
click at [400, 201] on button "Aizvērt" at bounding box center [384, 203] width 92 height 25
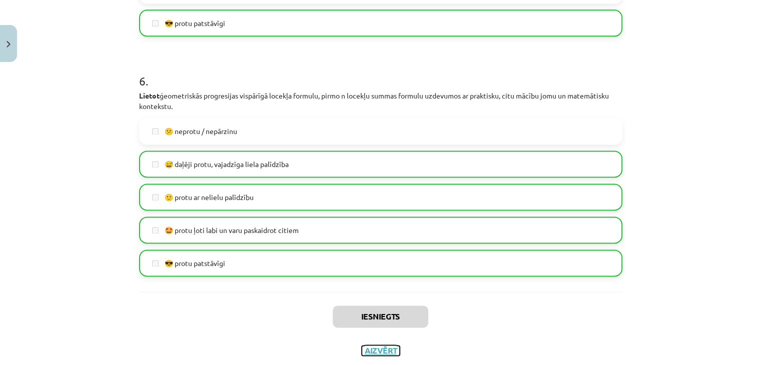
click at [370, 353] on button "Aizvērt" at bounding box center [381, 351] width 38 height 10
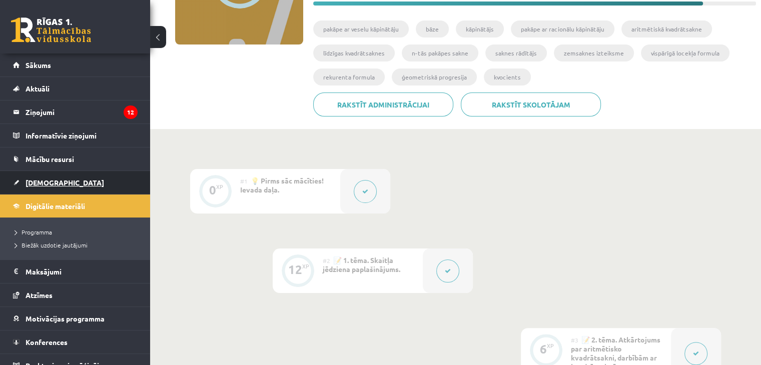
click at [61, 176] on link "[DEMOGRAPHIC_DATA]" at bounding box center [75, 182] width 125 height 23
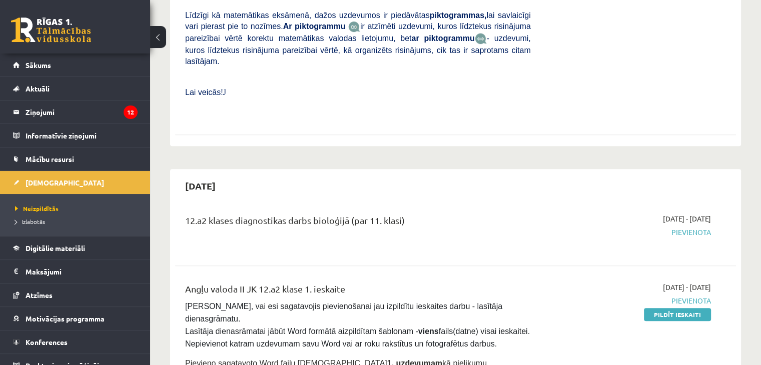
scroll to position [388, 0]
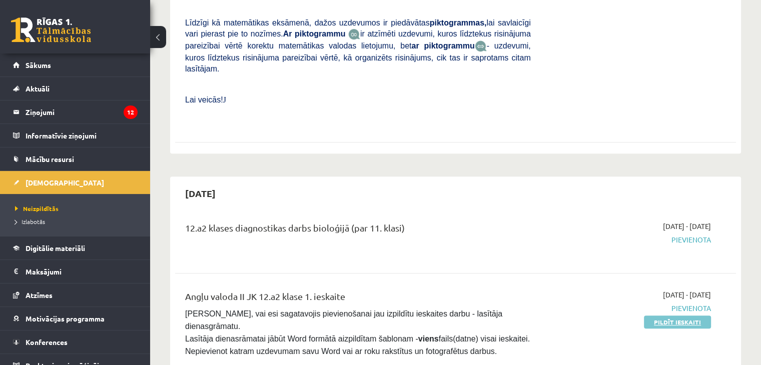
click at [669, 316] on link "Pildīt ieskaiti" at bounding box center [677, 322] width 67 height 13
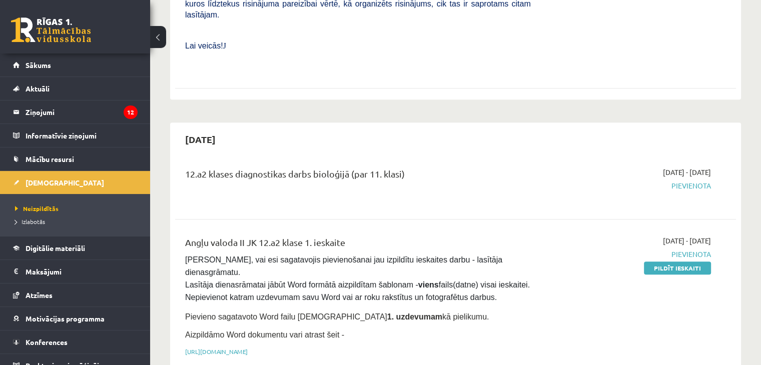
scroll to position [457, 0]
